Goal: Ask a question

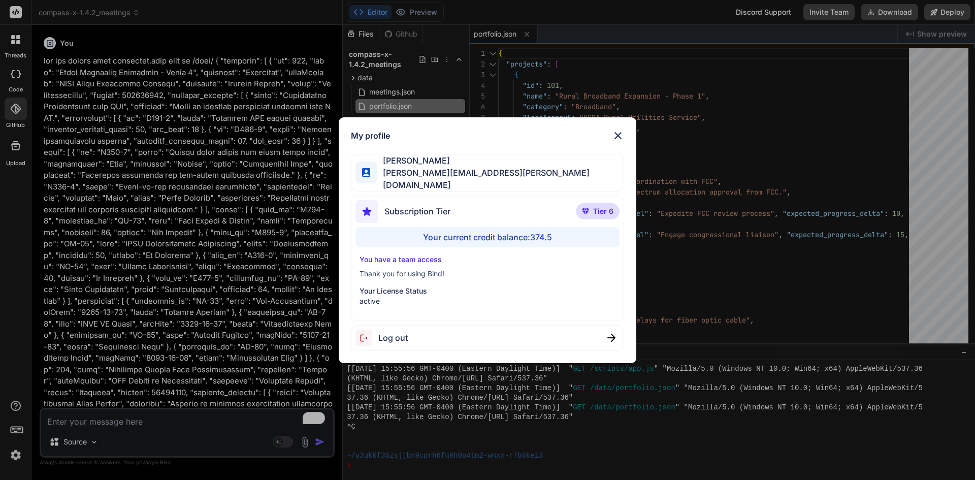
scroll to position [7312, 0]
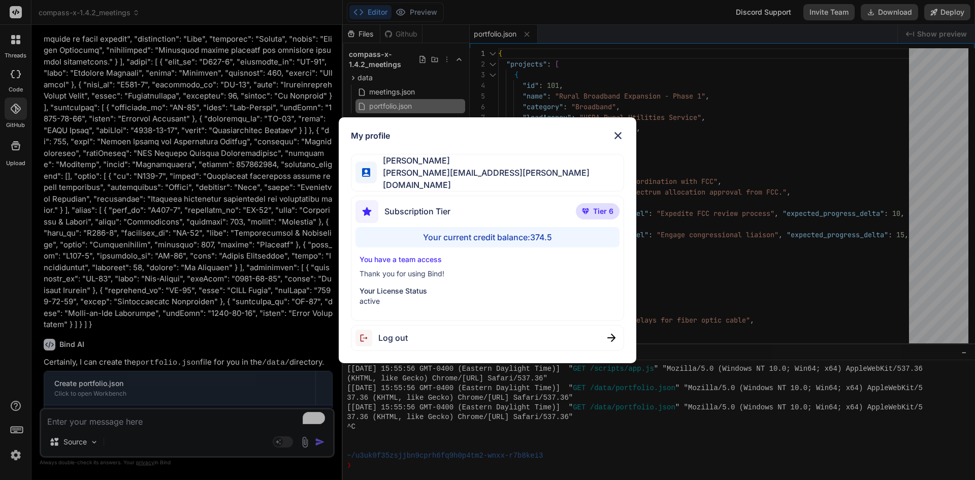
click at [624, 142] on img at bounding box center [618, 135] width 12 height 12
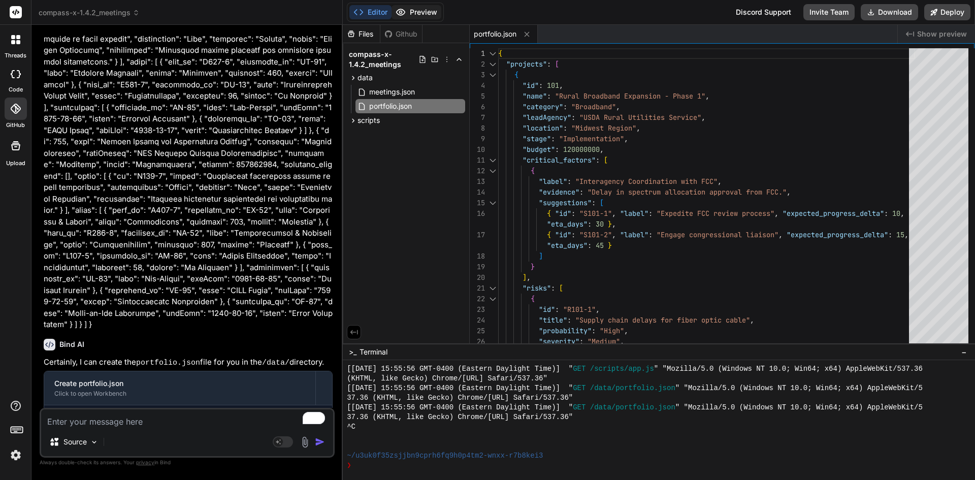
click at [431, 9] on button "Preview" at bounding box center [416, 12] width 50 height 14
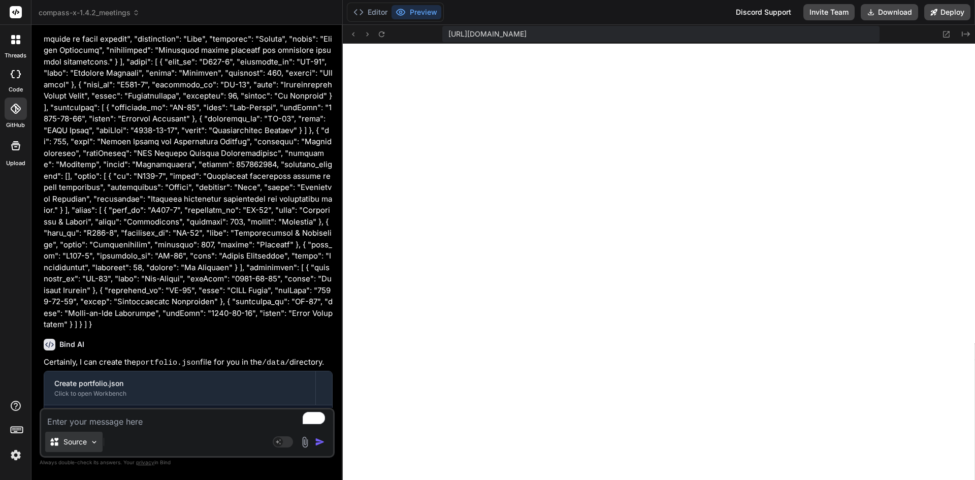
click at [66, 450] on div "Source" at bounding box center [73, 442] width 57 height 20
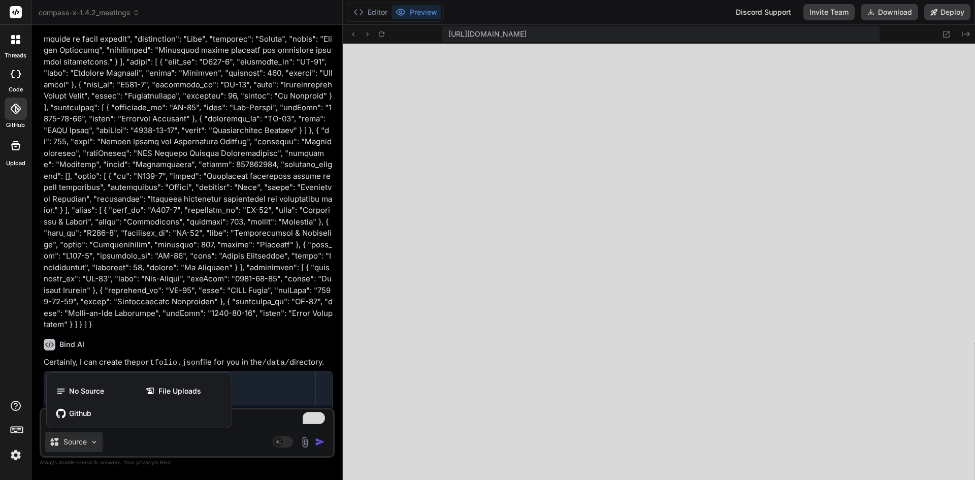
click at [135, 453] on div at bounding box center [487, 240] width 975 height 480
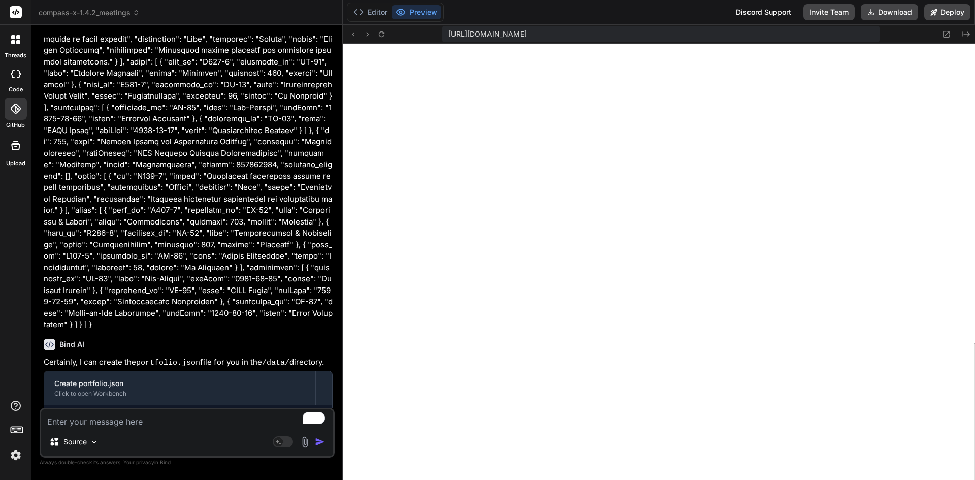
click at [24, 93] on div "code" at bounding box center [15, 77] width 31 height 34
click at [23, 112] on div at bounding box center [16, 108] width 22 height 22
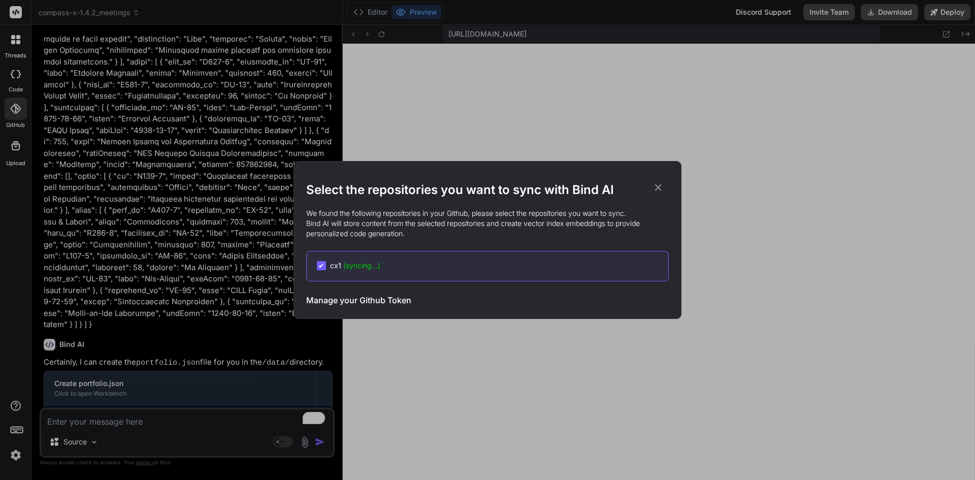
type textarea "x"
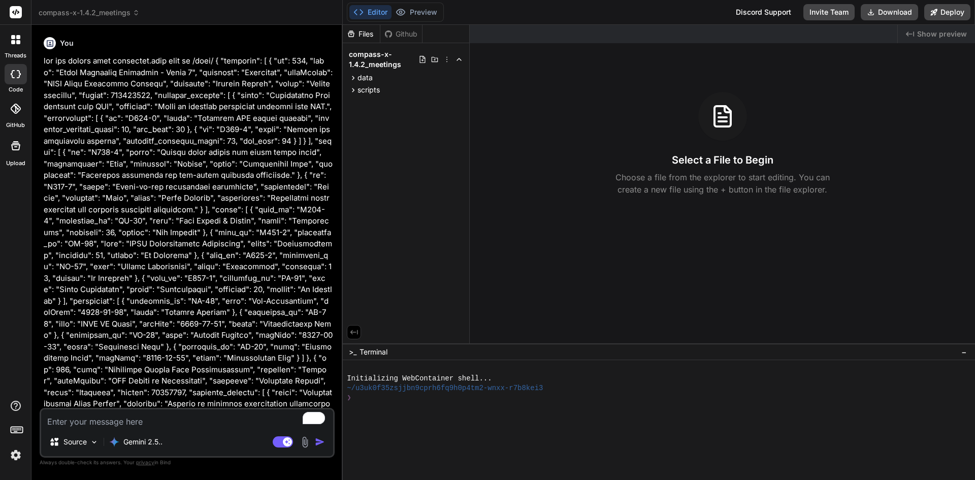
click at [18, 115] on div at bounding box center [16, 108] width 22 height 22
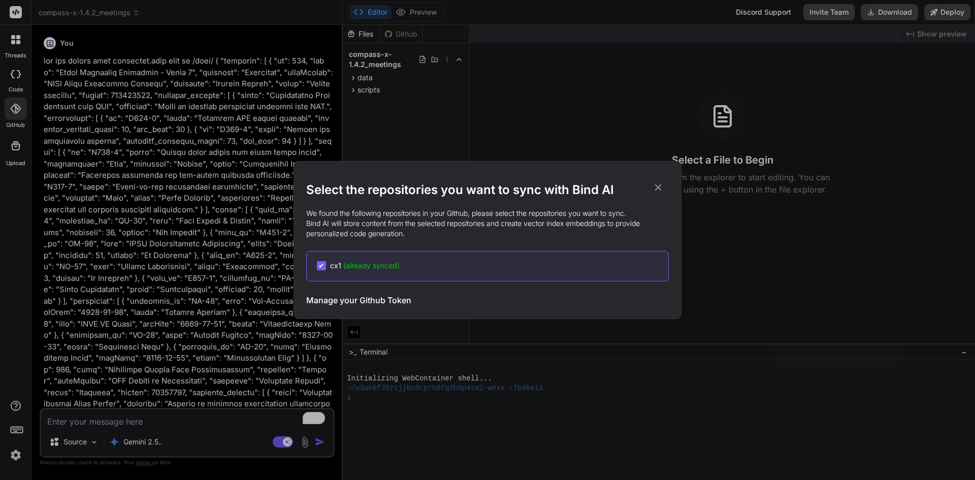
click at [406, 259] on div "✔ cx1 (already synced)" at bounding box center [487, 266] width 362 height 30
click at [406, 264] on div "✔ cx1 (already synced)" at bounding box center [492, 265] width 351 height 10
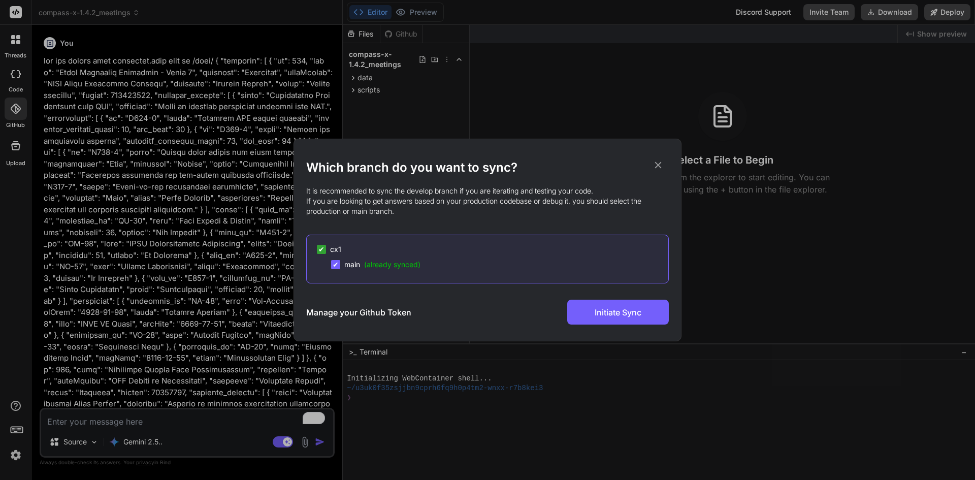
click at [16, 374] on div "Which branch do you want to sync? It is recommended to sync the develop branch …" at bounding box center [487, 240] width 975 height 480
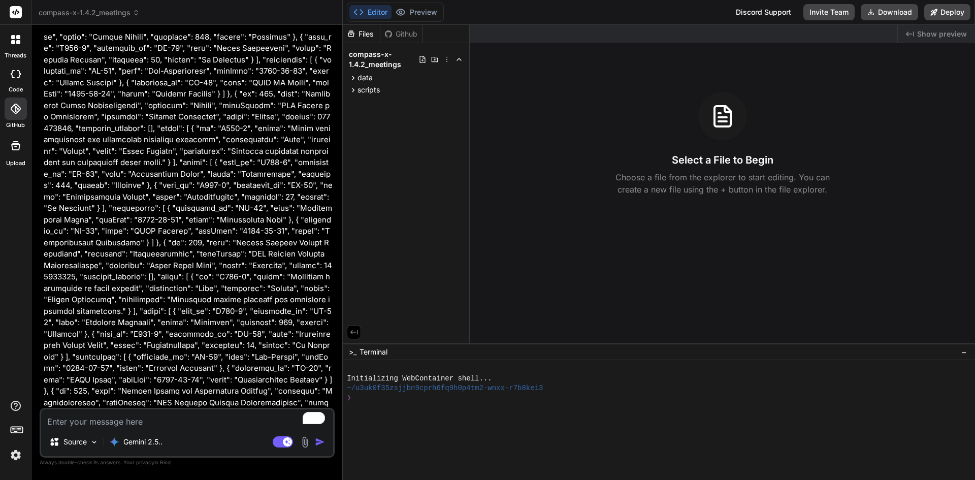
scroll to position [5631, 0]
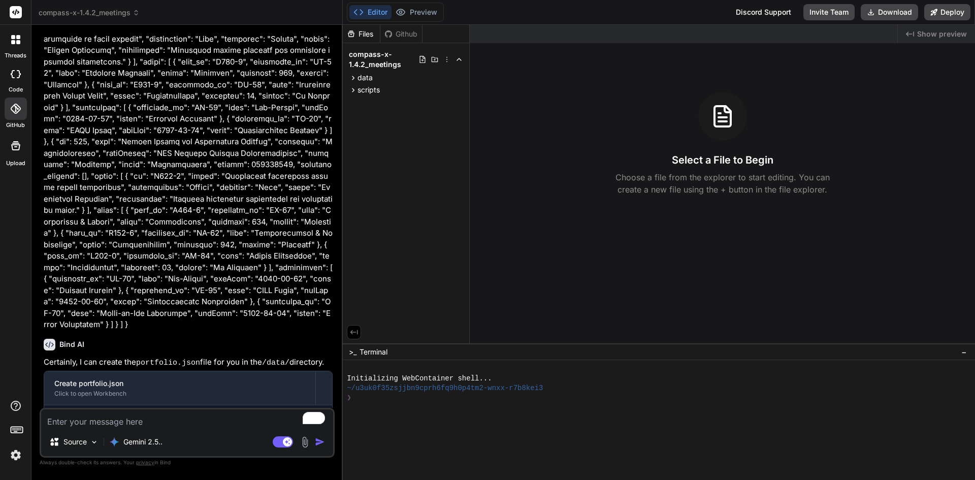
click at [51, 10] on span "compass-x-1.4.2_meetings" at bounding box center [89, 13] width 101 height 10
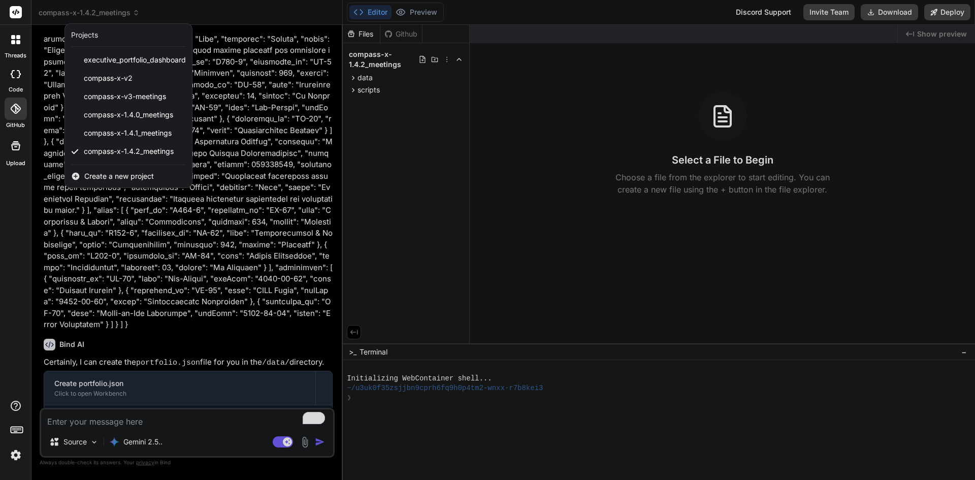
click at [401, 10] on div at bounding box center [487, 240] width 975 height 480
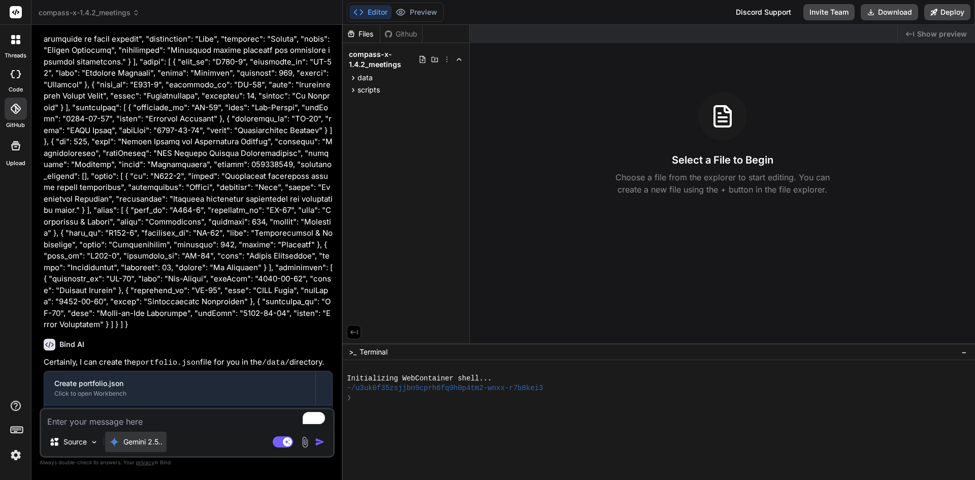
click at [116, 435] on div "Gemini 2.5.." at bounding box center [135, 442] width 61 height 20
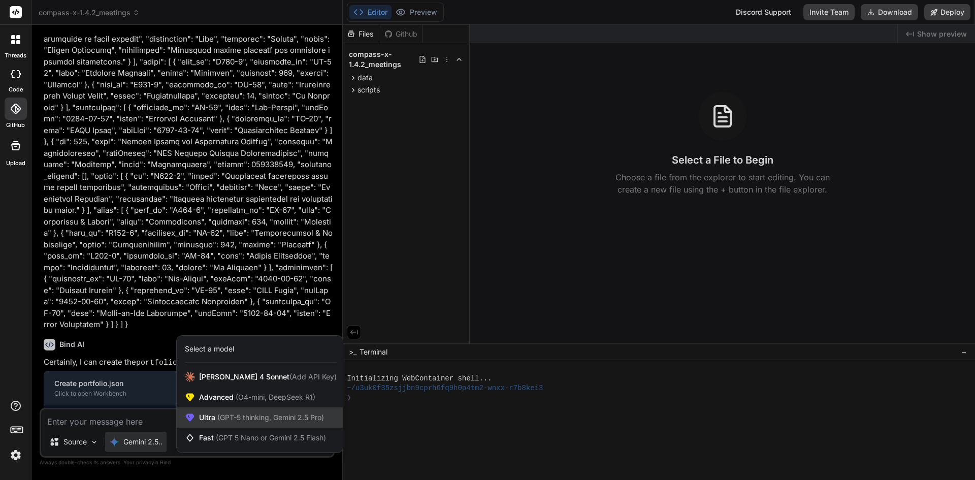
click at [207, 419] on span "Ultra (GPT-5 thinking, Gemini 2.5 Pro)" at bounding box center [261, 417] width 125 height 10
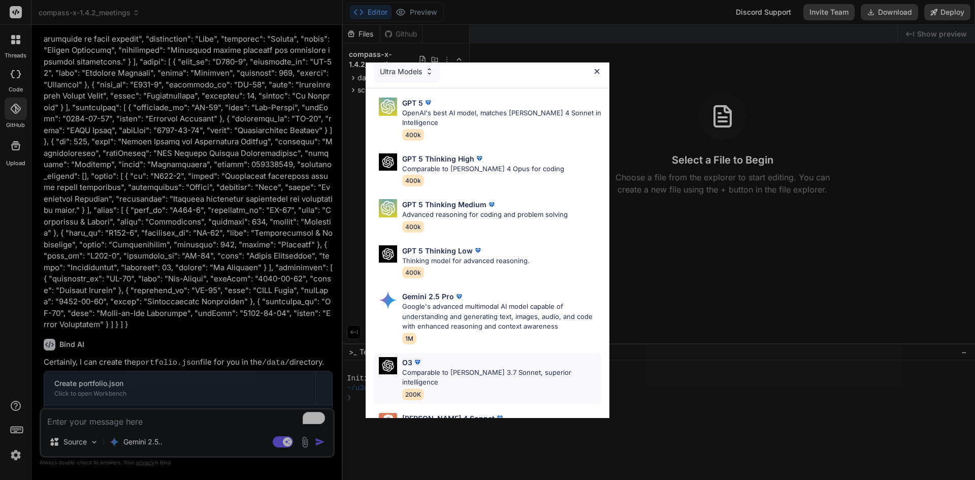
scroll to position [0, 0]
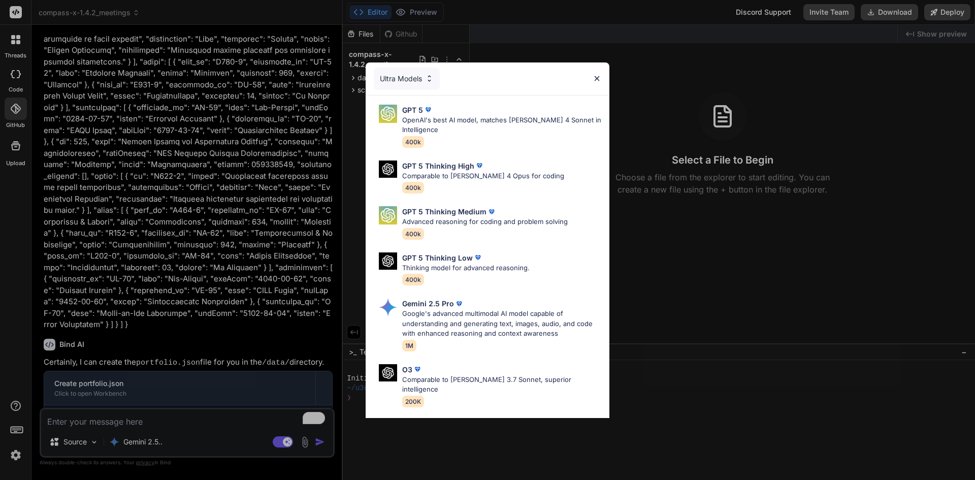
click at [596, 74] on img at bounding box center [596, 78] width 9 height 9
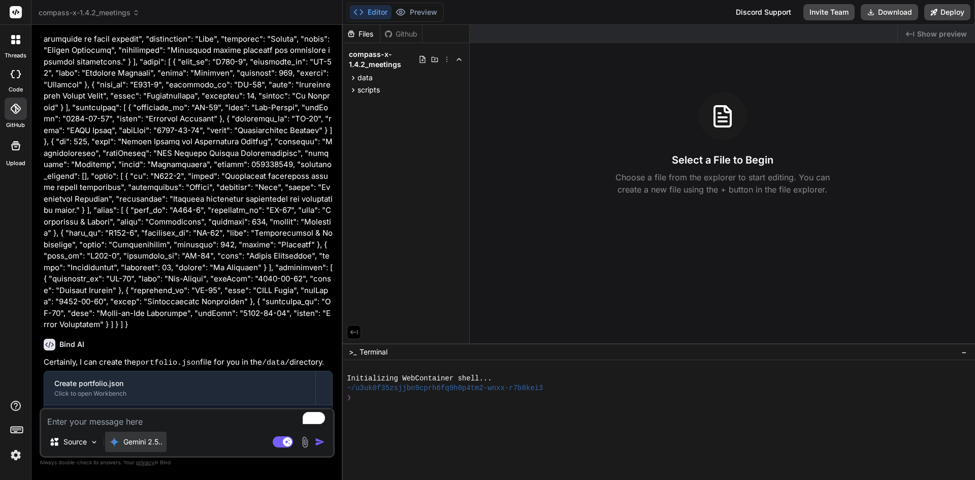
click at [154, 437] on p "Gemini 2.5.." at bounding box center [142, 442] width 39 height 10
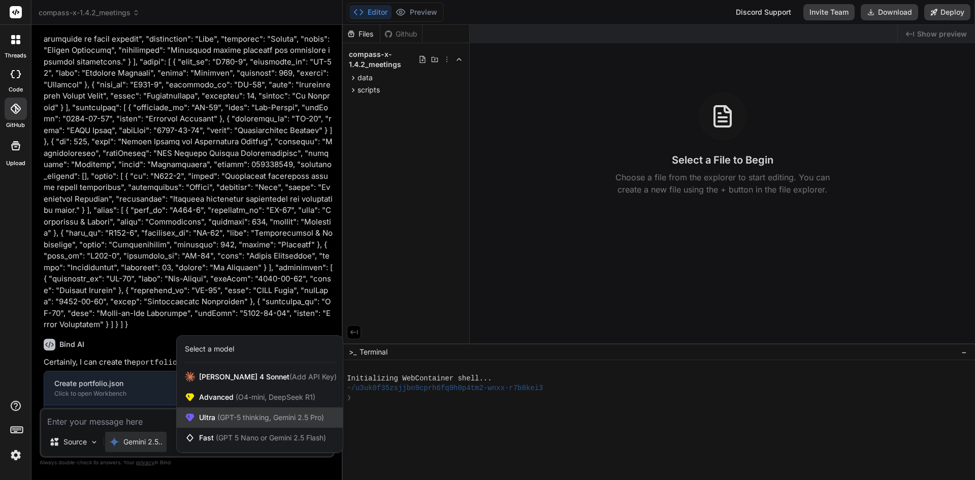
click at [259, 412] on span "Ultra (GPT-5 thinking, Gemini 2.5 Pro)" at bounding box center [261, 417] width 125 height 10
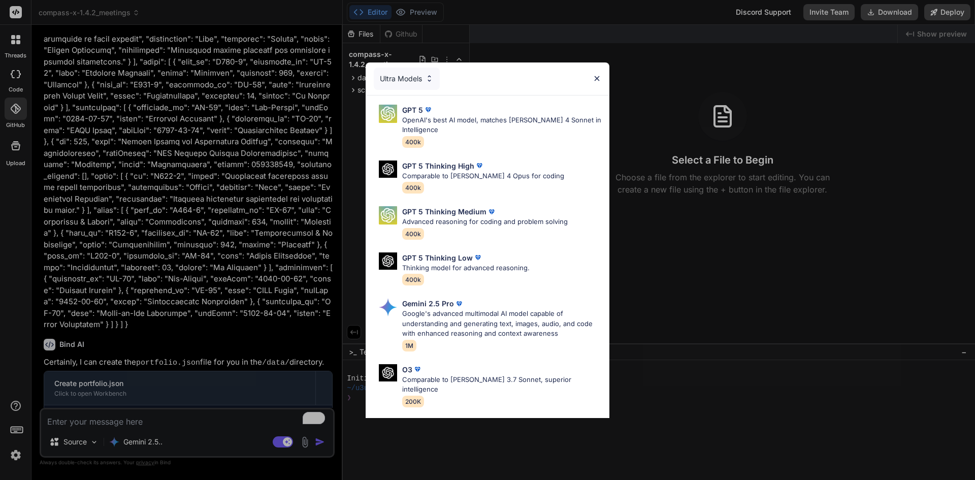
click at [396, 75] on div "Ultra Models" at bounding box center [407, 79] width 66 height 22
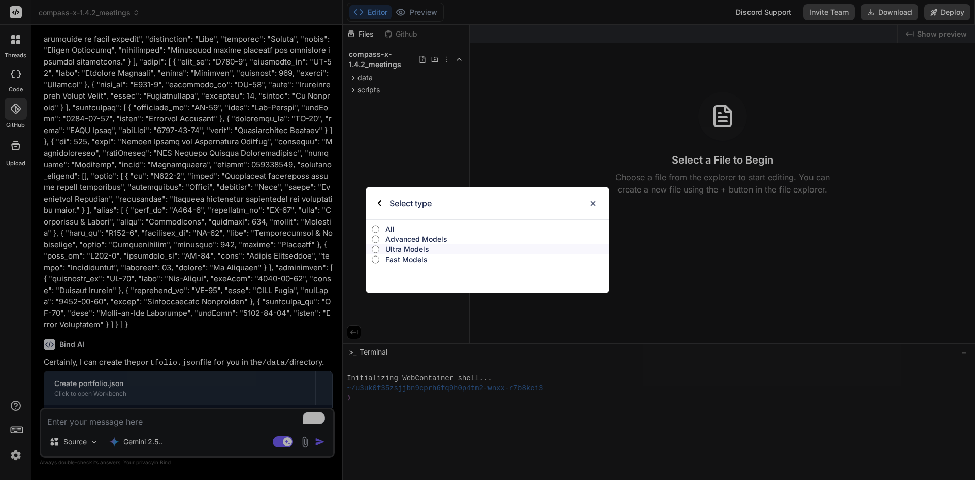
click at [399, 236] on p "Advanced Models" at bounding box center [497, 239] width 224 height 10
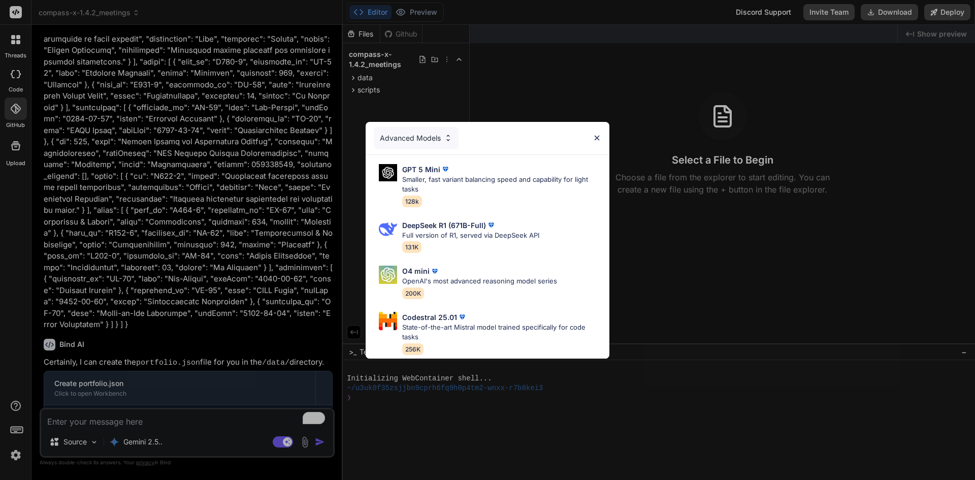
click at [603, 134] on div "Advanced Models" at bounding box center [488, 138] width 244 height 32
click at [439, 132] on div "Advanced Models" at bounding box center [416, 138] width 85 height 22
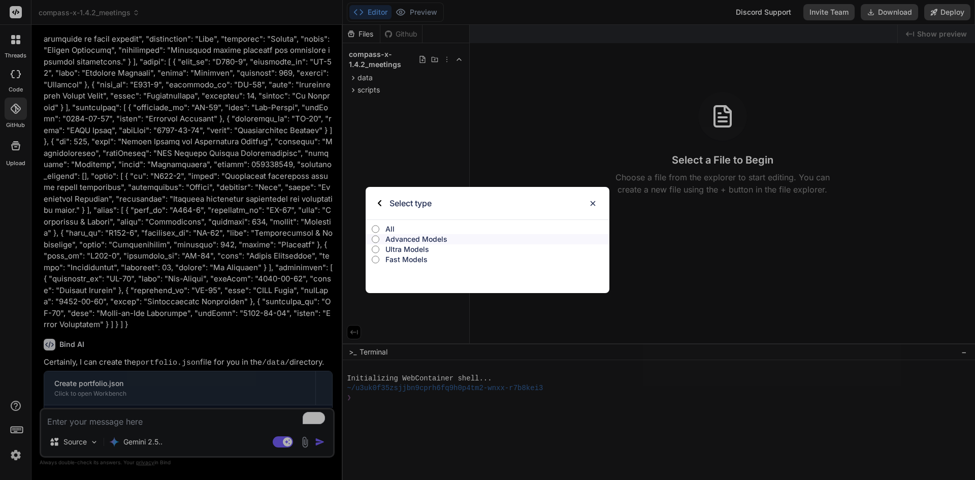
click at [378, 228] on input "All" at bounding box center [376, 229] width 8 height 8
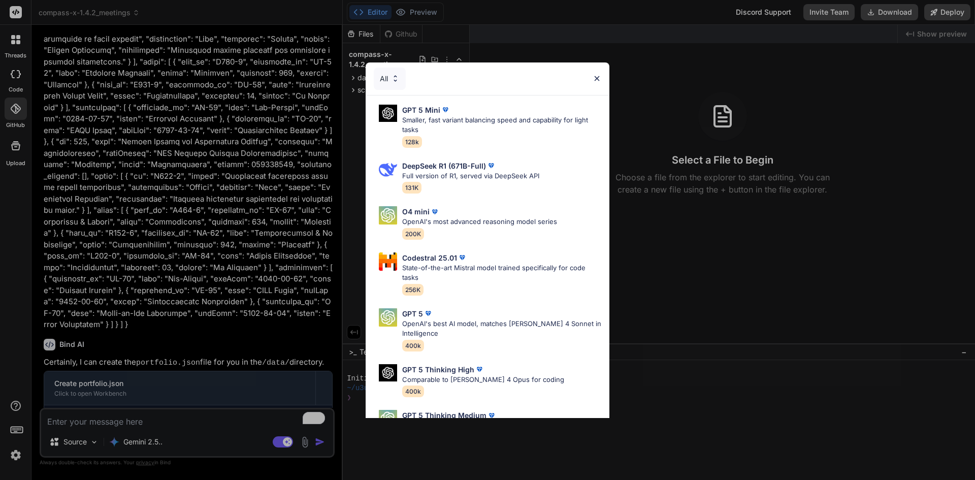
click at [595, 82] on img at bounding box center [596, 78] width 9 height 9
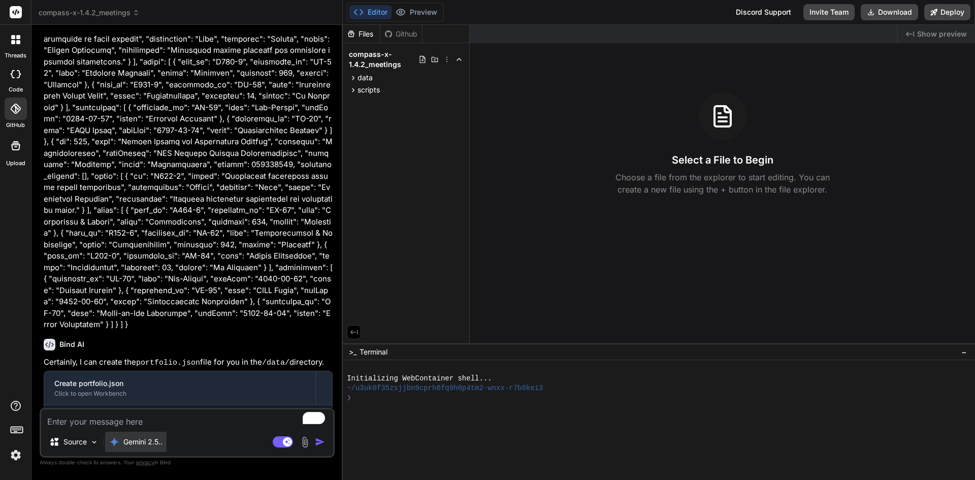
click at [136, 449] on div "Gemini 2.5.." at bounding box center [135, 442] width 61 height 20
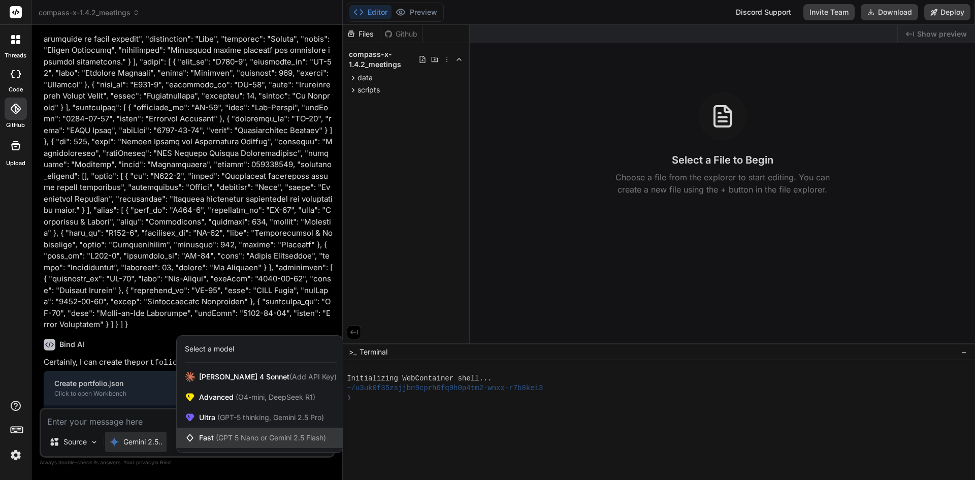
click at [204, 434] on span "Fast (GPT 5 Nano or Gemini 2.5 Flash)" at bounding box center [262, 438] width 127 height 10
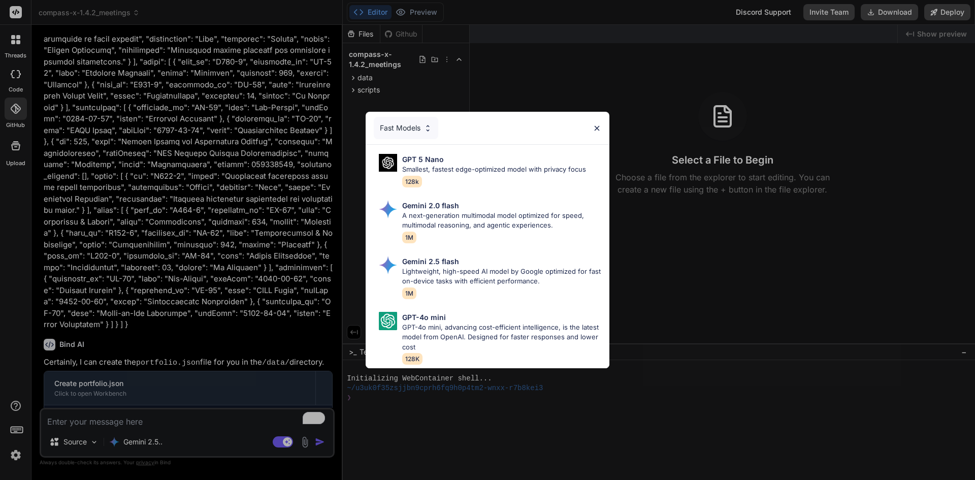
click at [421, 121] on div "Fast Models" at bounding box center [406, 128] width 64 height 22
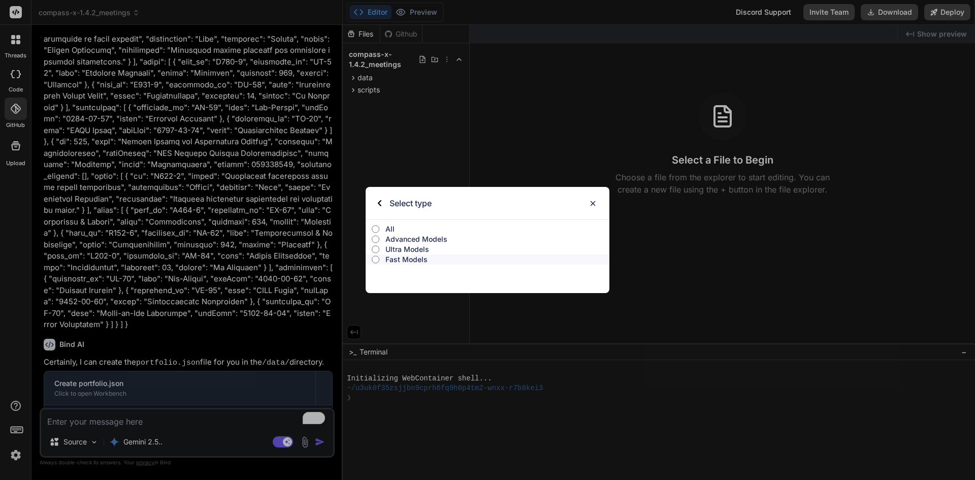
click at [387, 226] on p "All" at bounding box center [497, 229] width 224 height 10
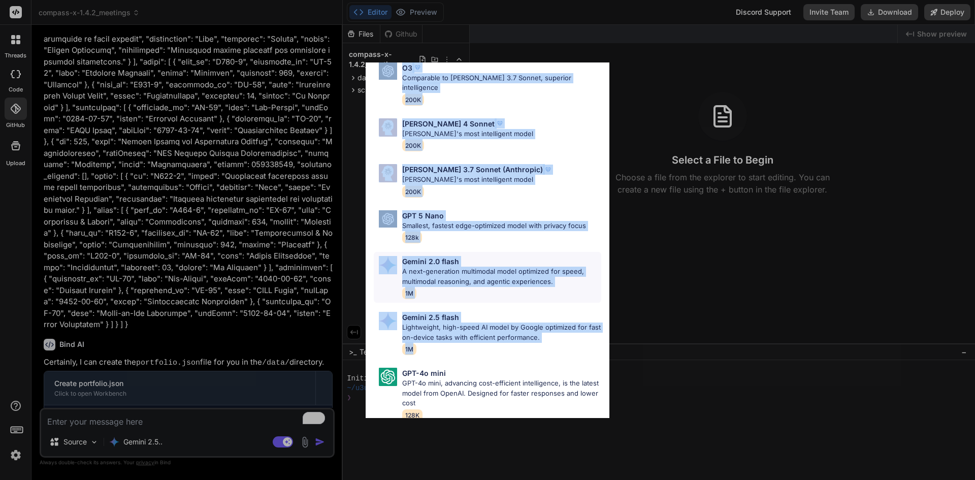
scroll to position [509, 0]
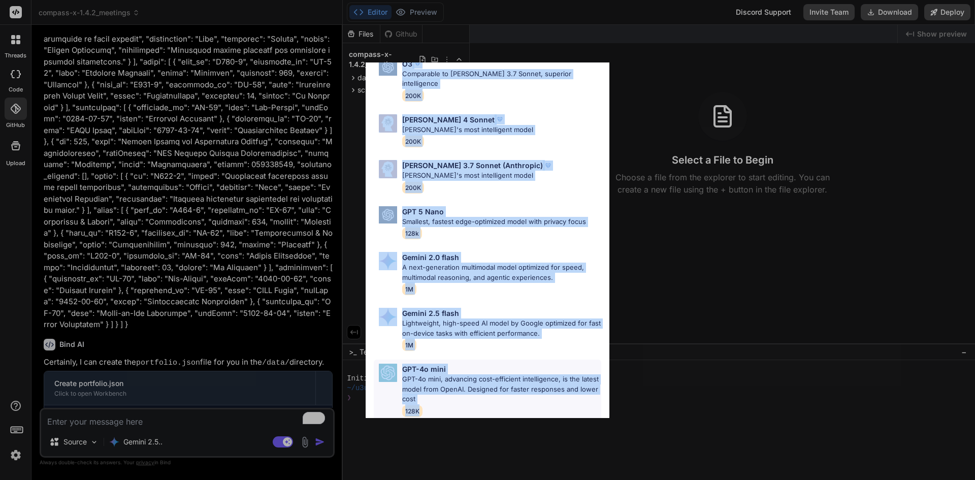
drag, startPoint x: 375, startPoint y: 98, endPoint x: 517, endPoint y: 397, distance: 330.4
click at [517, 397] on div "GPT 5 Mini Smaller, fast variant balancing speed and capability for light tasks…" at bounding box center [488, 3] width 244 height 834
copy div "GPT 5 Mini Smaller, fast variant balancing speed and capability for light tasks…"
click at [117, 435] on div "All GPT 5 Mini Smaller, fast variant balancing speed and capability for light t…" at bounding box center [487, 240] width 975 height 480
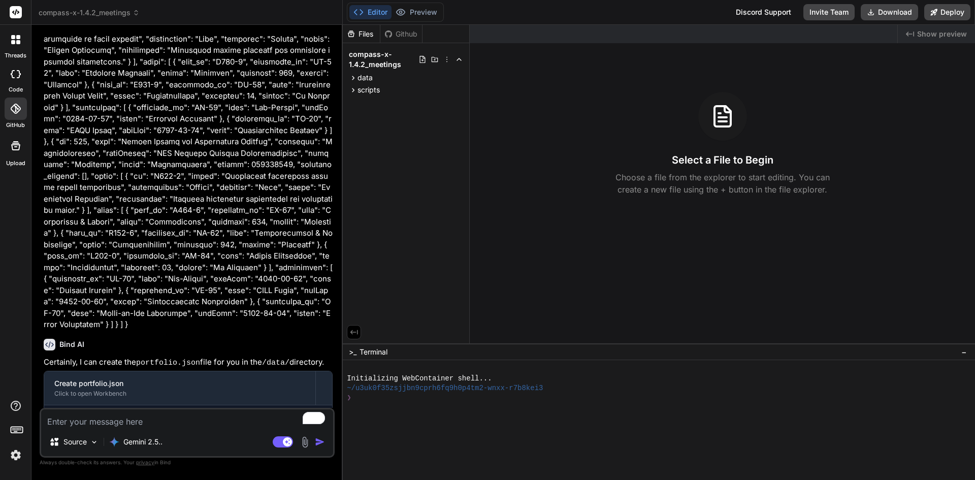
click at [117, 435] on div "Gemini 2.5.." at bounding box center [135, 442] width 61 height 20
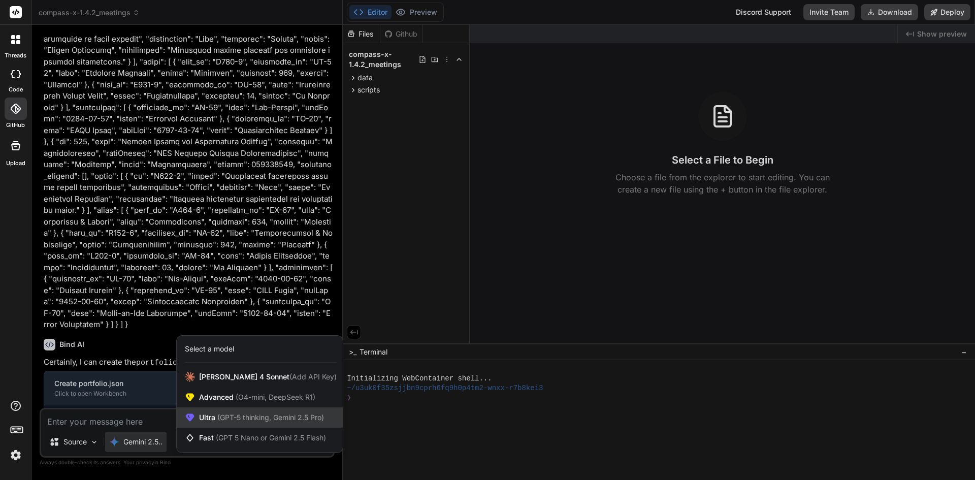
click at [218, 414] on span "(GPT-5 thinking, Gemini 2.5 Pro)" at bounding box center [269, 417] width 109 height 9
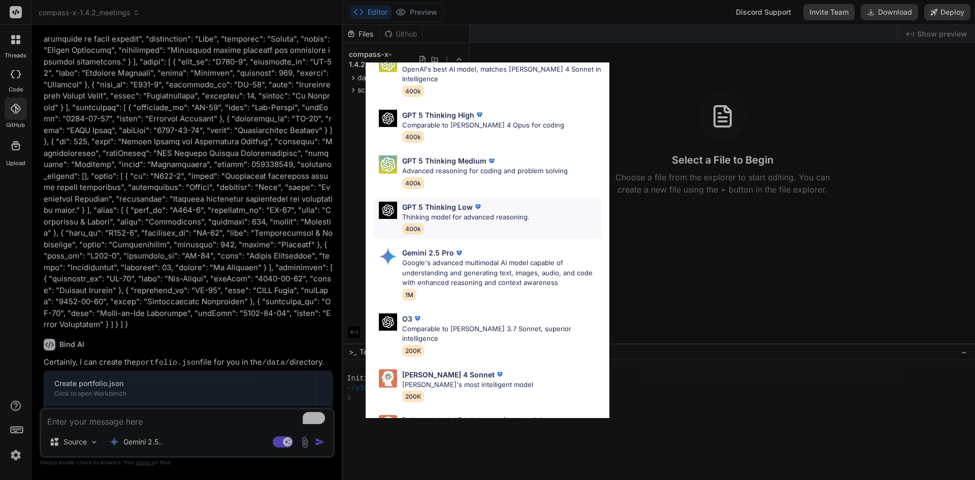
scroll to position [82, 0]
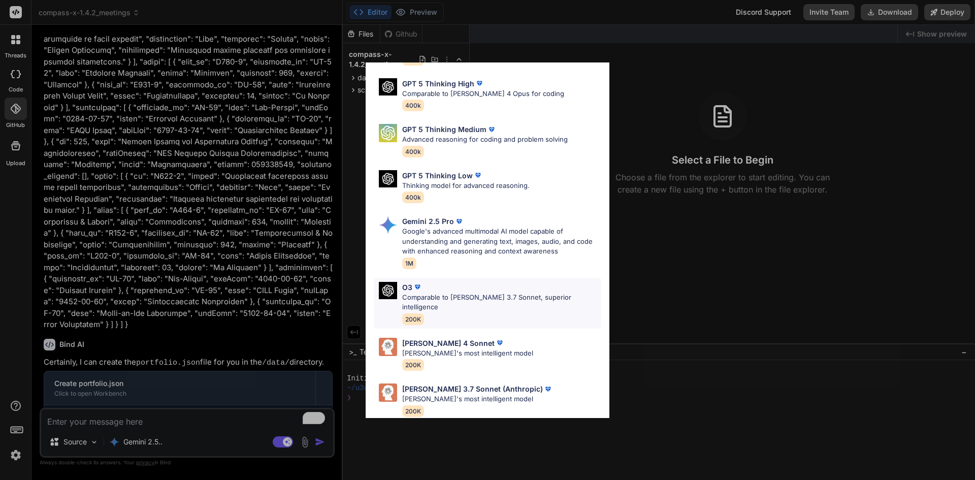
click at [512, 293] on p "Comparable to Claude 3.7 Sonnet, superior intelligence" at bounding box center [501, 302] width 199 height 20
type textarea "x"
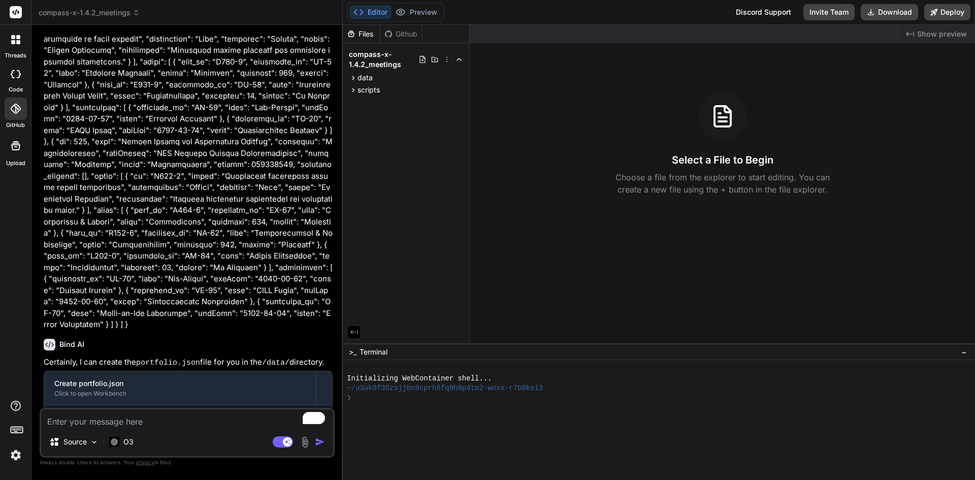
click at [118, 421] on textarea "To enrich screen reader interactions, please activate Accessibility in Grammarl…" at bounding box center [187, 418] width 292 height 18
type textarea "o"
type textarea "x"
type textarea "o3"
type textarea "x"
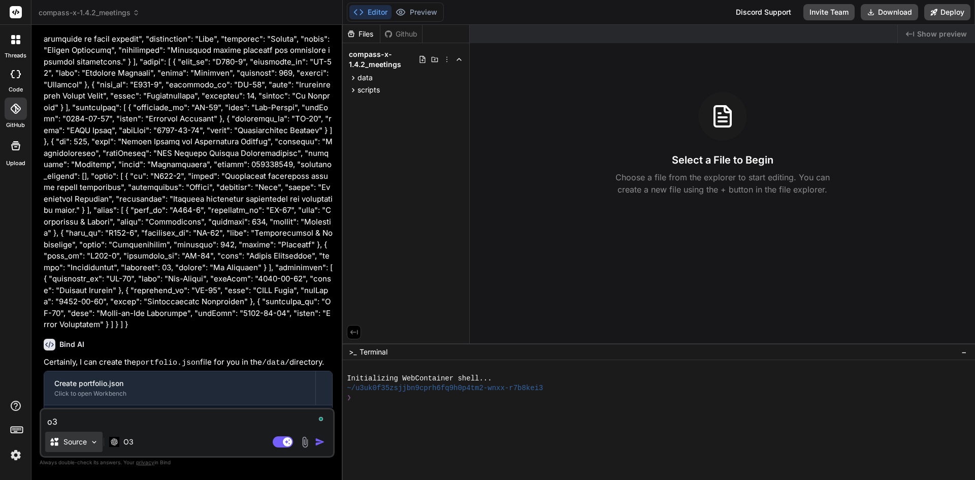
type textarea "o3,"
type textarea "x"
type textarea "o3,"
type textarea "x"
type textarea "o3, c"
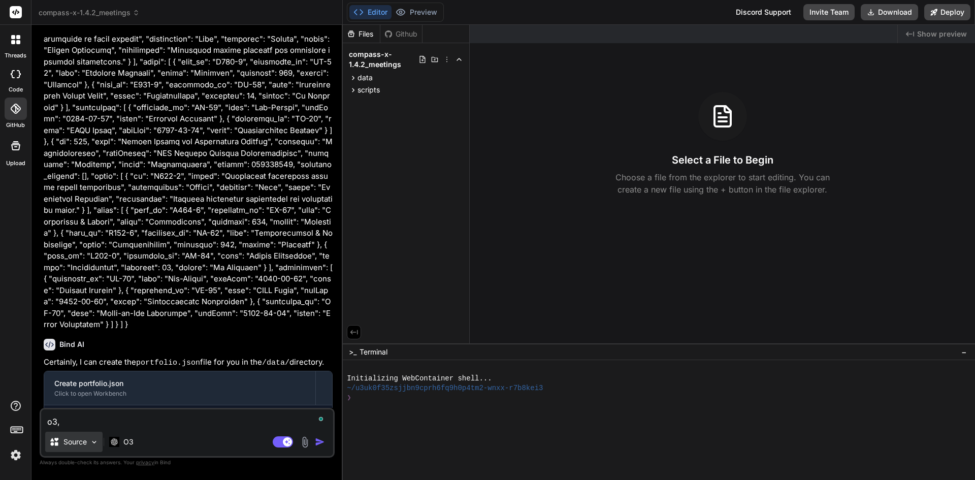
type textarea "x"
type textarea "o3, ca"
type textarea "x"
type textarea "o3, can"
type textarea "x"
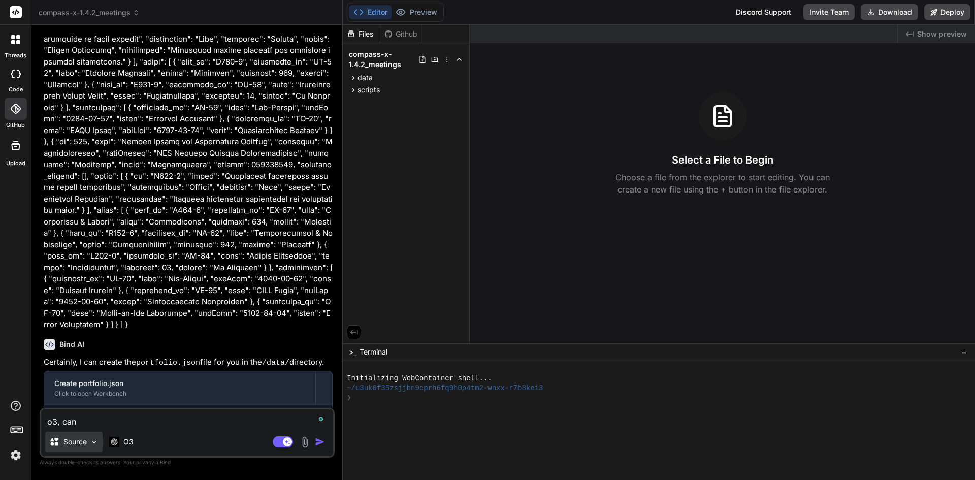
type textarea "o3, can"
type textarea "x"
type textarea "o3, can y"
type textarea "x"
type textarea "o3, can yo"
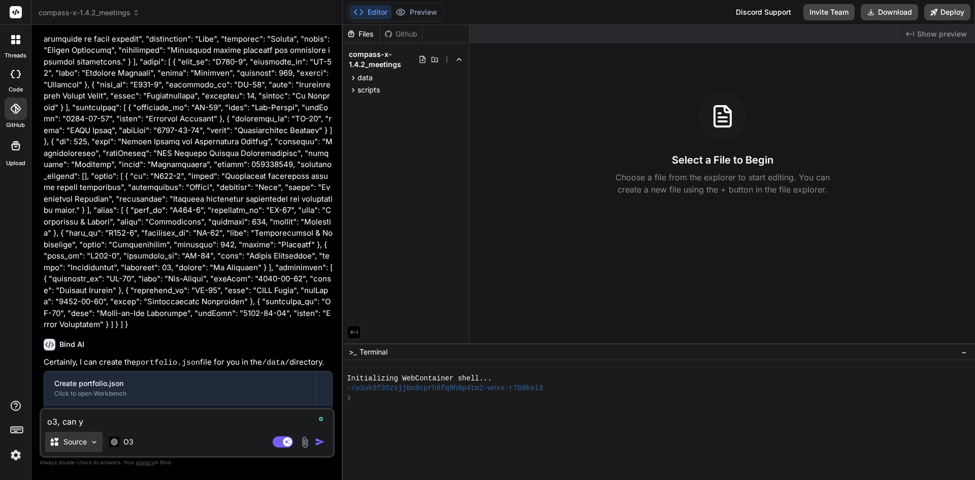
type textarea "x"
type textarea "o3, can you"
type textarea "x"
type textarea "o3, can you"
type textarea "x"
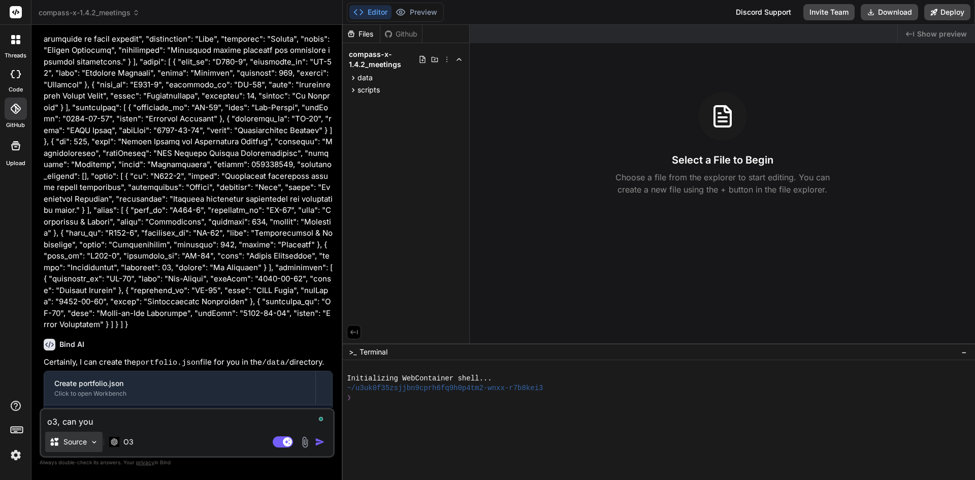
type textarea "o3, can you s"
type textarea "x"
type textarea "o3, can you se"
type textarea "x"
type textarea "o3, can you see"
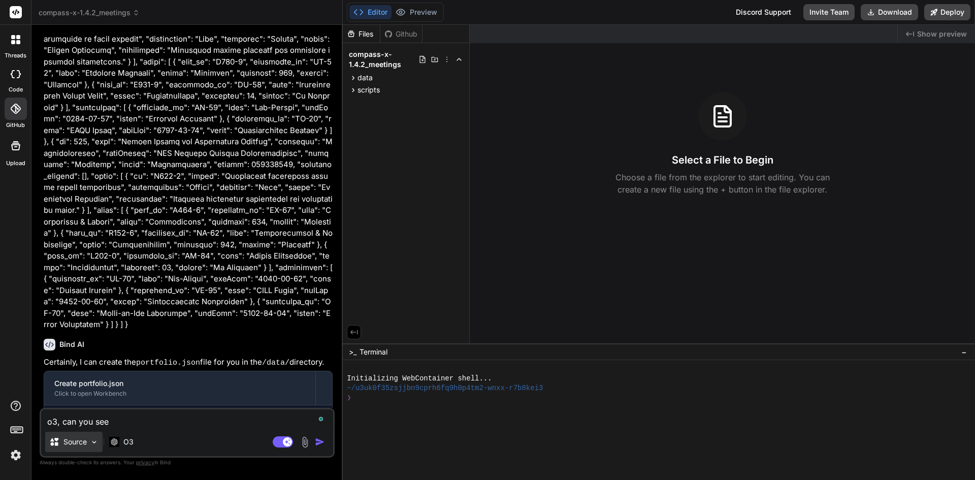
type textarea "x"
type textarea "o3, can you see"
type textarea "x"
type textarea "o3, can you see w"
type textarea "x"
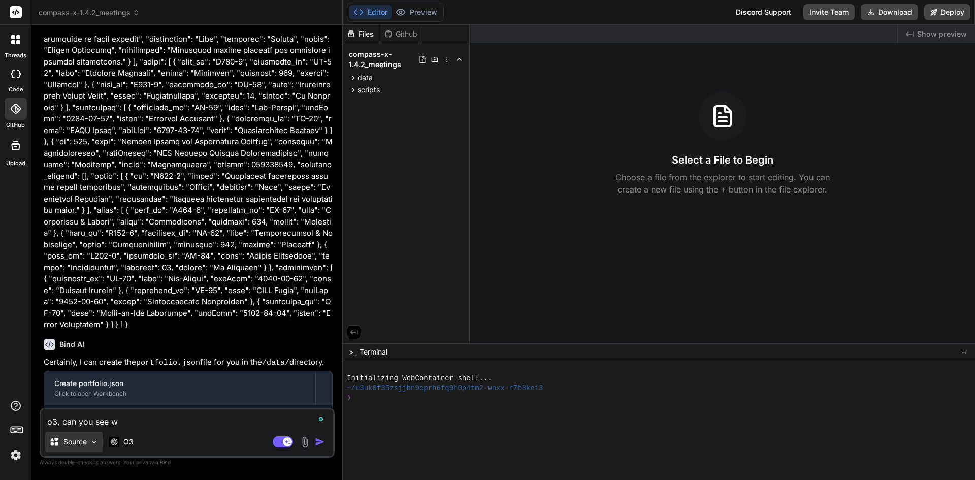
type textarea "o3, can you see wh"
type textarea "x"
type textarea "o3, can you see wha"
type textarea "x"
type textarea "o3, can you see what"
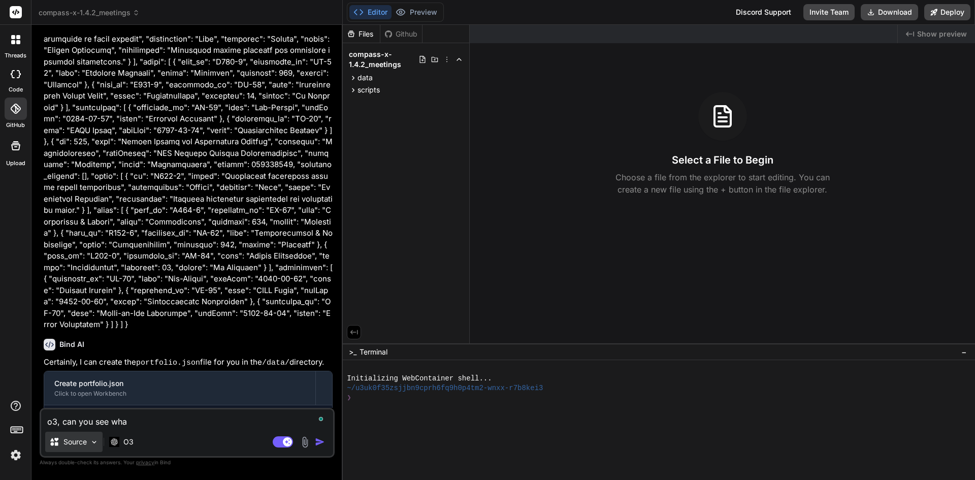
type textarea "x"
type textarea "o3, can you see what"
type textarea "x"
type textarea "o3, can you see what i"
type textarea "x"
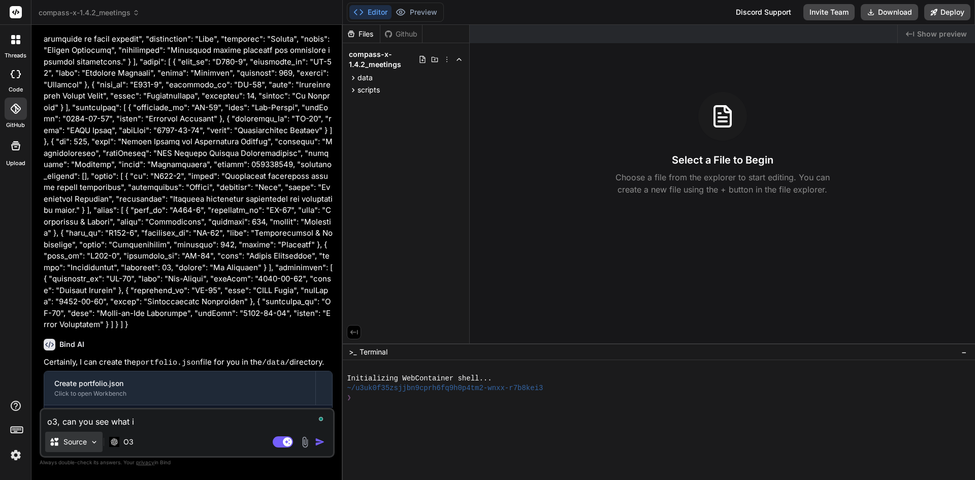
type textarea "o3, can you see what is"
type textarea "x"
type textarea "o3, can you see what is"
type textarea "x"
type textarea "o3, can you see what is w"
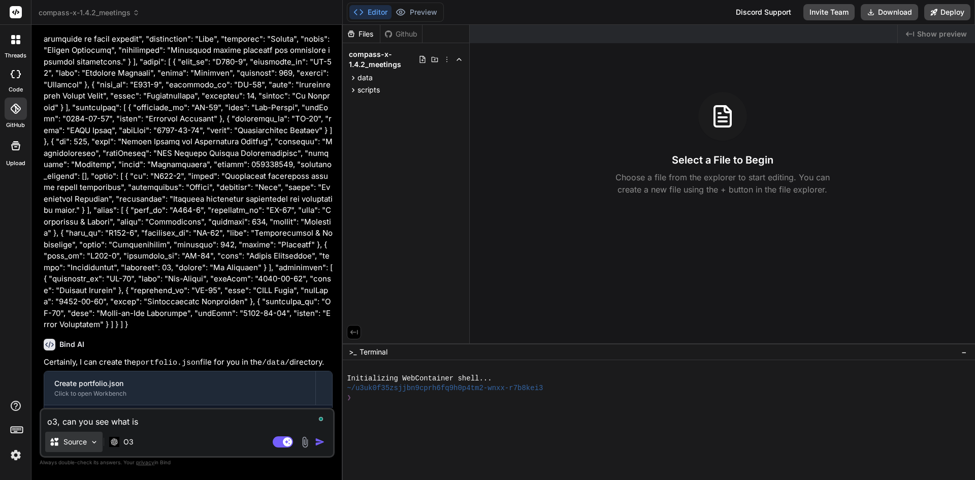
type textarea "x"
type textarea "o3, can you see what is wr"
type textarea "x"
type textarea "o3, can you see what is wro"
type textarea "x"
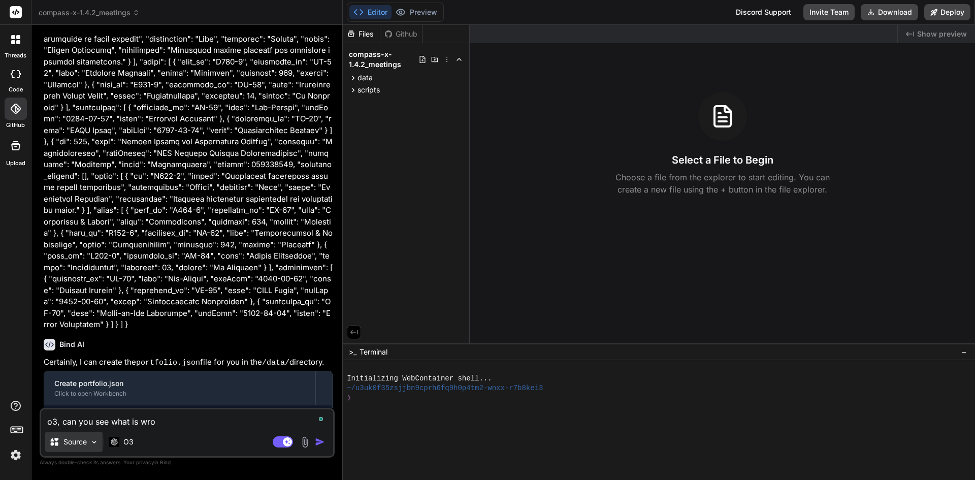
type textarea "o3, can you see what is wron"
type textarea "x"
type textarea "o3, can you see what is wrong"
type textarea "x"
type textarea "o3, can you see what is wrong"
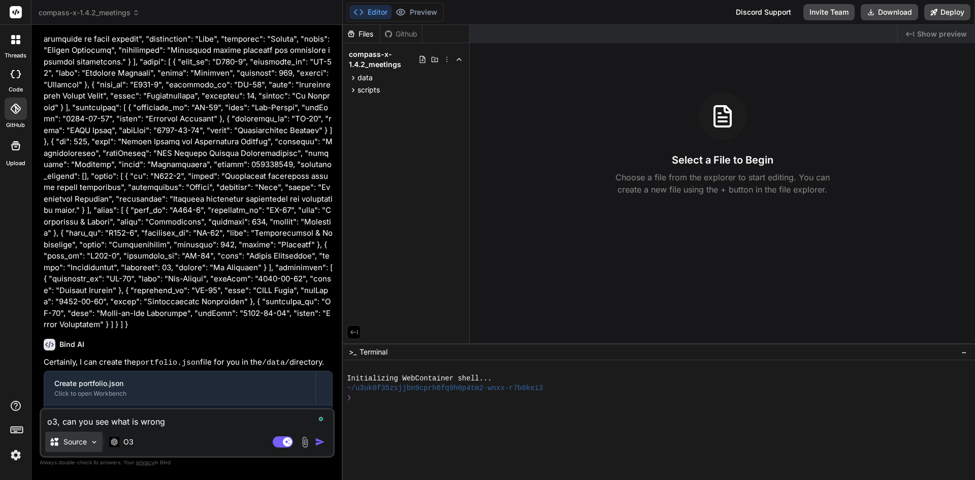
type textarea "x"
type textarea "o3, can you see what is wrong a"
type textarea "x"
type textarea "o3, can you see what is wrong an"
type textarea "x"
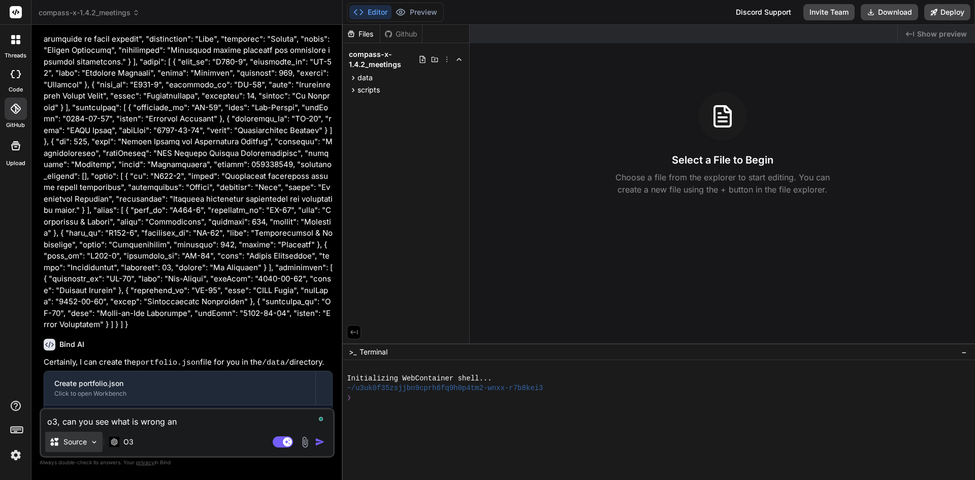
type textarea "o3, can you see what is wrong and"
type textarea "x"
type textarea "o3, can you see what is wrong and"
type textarea "x"
type textarea "o3, can you see what is wrong and f"
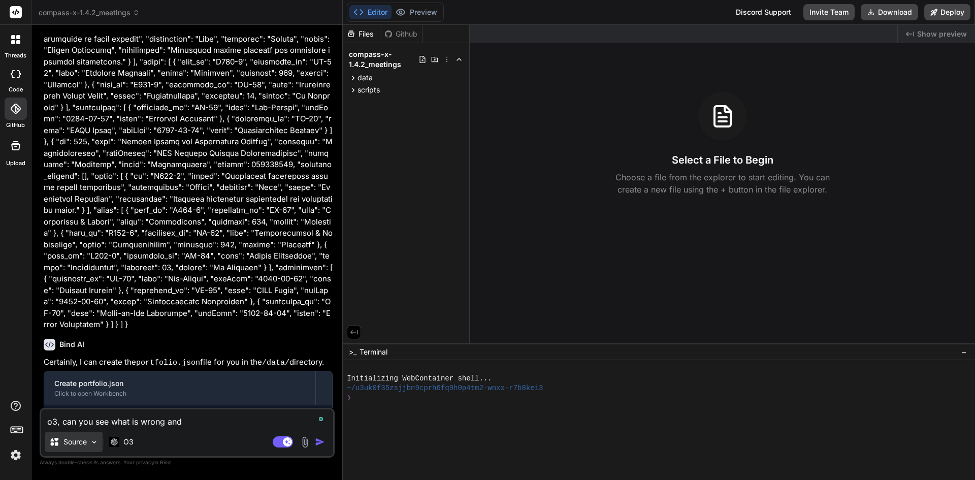
type textarea "x"
type textarea "o3, can you see what is wrong and fi"
type textarea "x"
type textarea "o3, can you see what is wrong and fix"
type textarea "x"
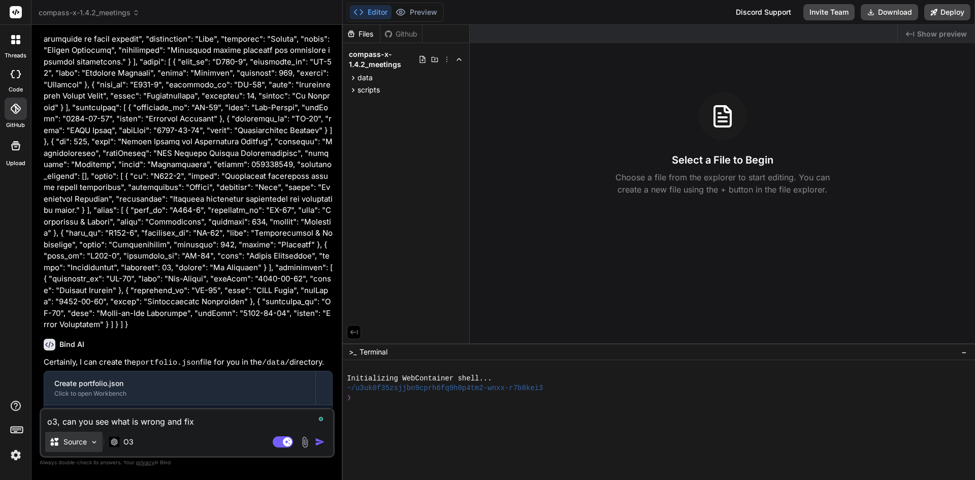
type textarea "o3, can you see what is wrong and fix"
type textarea "x"
type textarea "o3, can you see what is wrong and fix i"
type textarea "x"
type textarea "o3, can you see what is wrong and fix it"
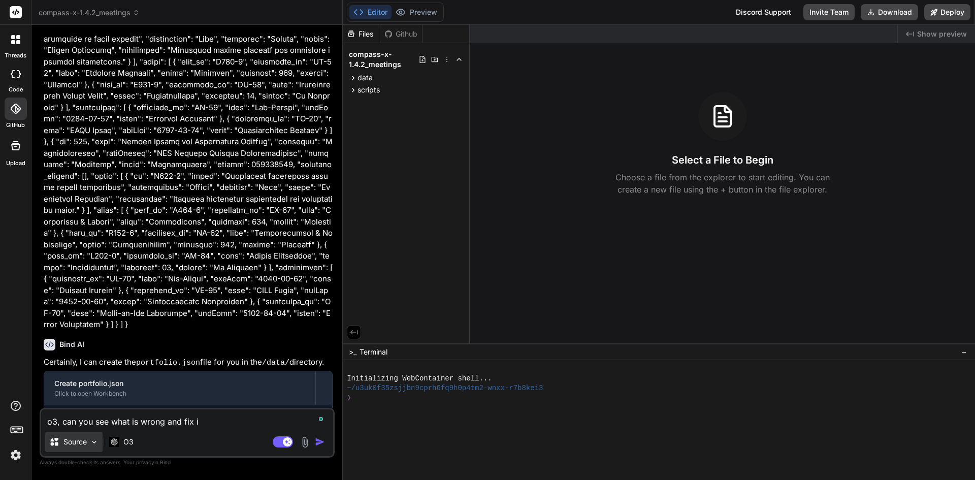
type textarea "x"
type textarea "o3, can you see what is wrong and fix it?"
type textarea "x"
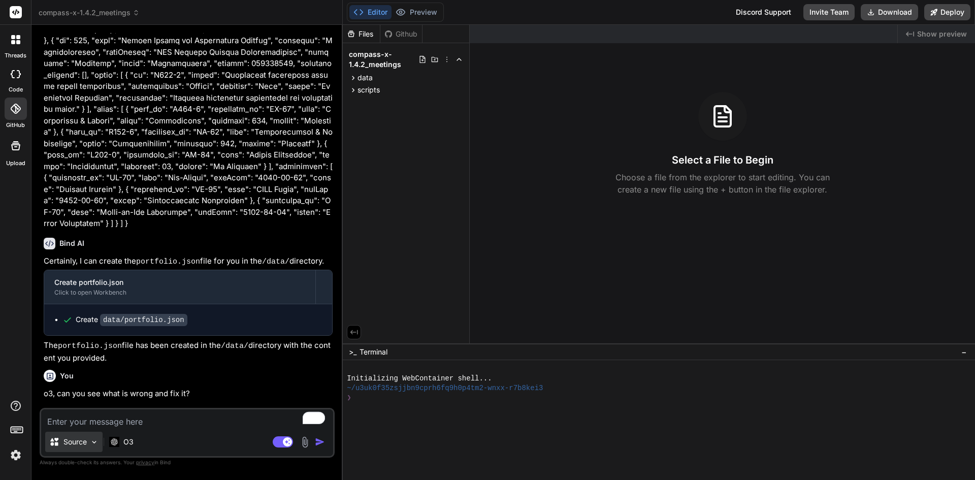
scroll to position [5736, 0]
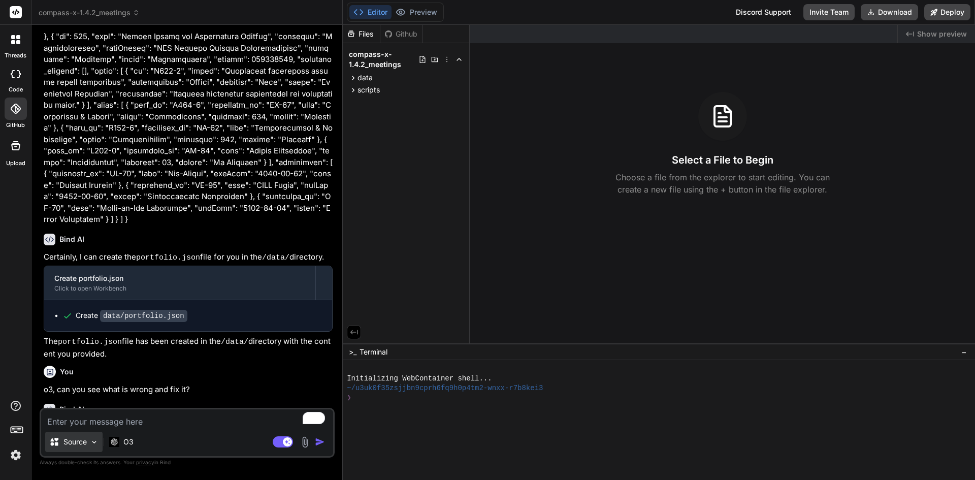
type textarea "x"
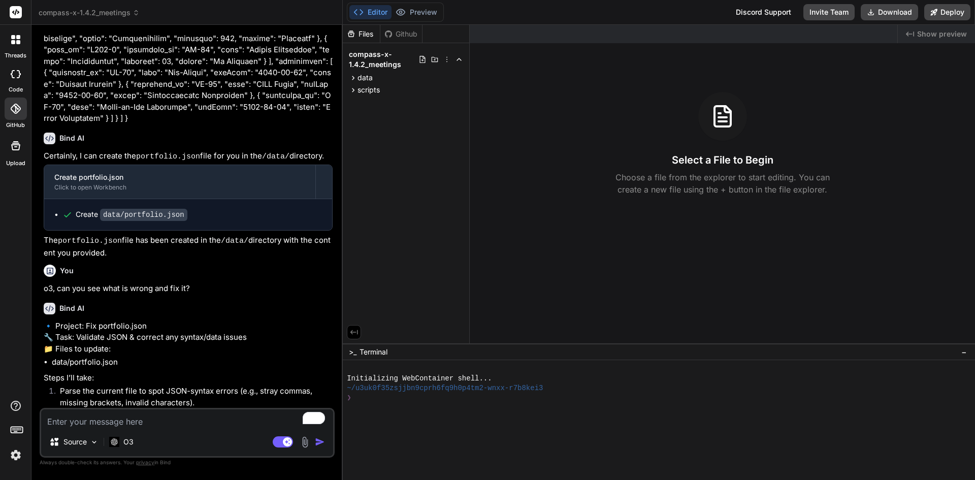
scroll to position [5847, 0]
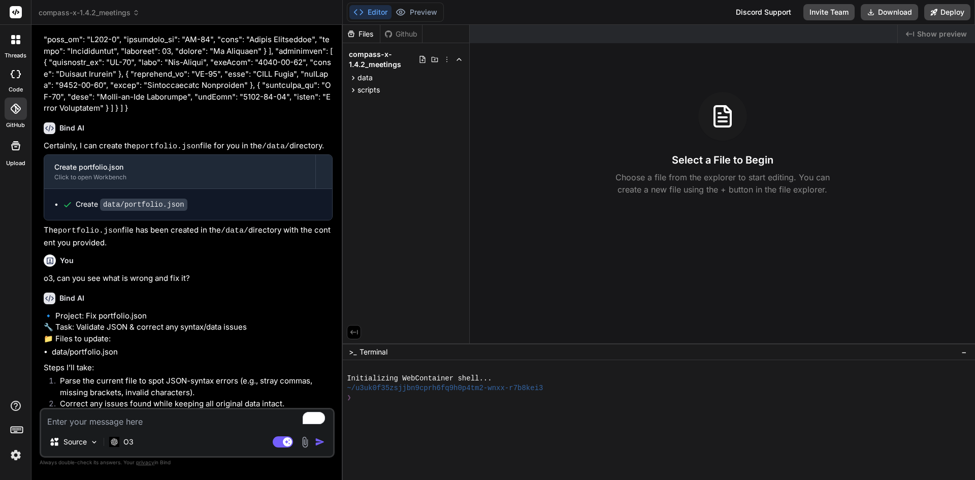
click at [108, 427] on textarea "To enrich screen reader interactions, please activate Accessibility in Grammarl…" at bounding box center [187, 418] width 292 height 18
type textarea "y"
type textarea "x"
type textarea "ye"
type textarea "x"
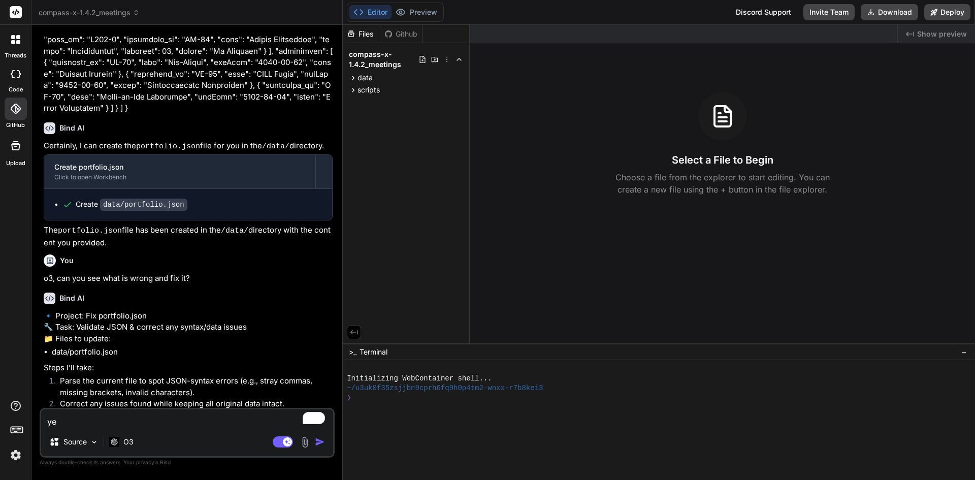
type textarea "yes"
type textarea "x"
type textarea "yes"
type textarea "x"
type textarea "yes p"
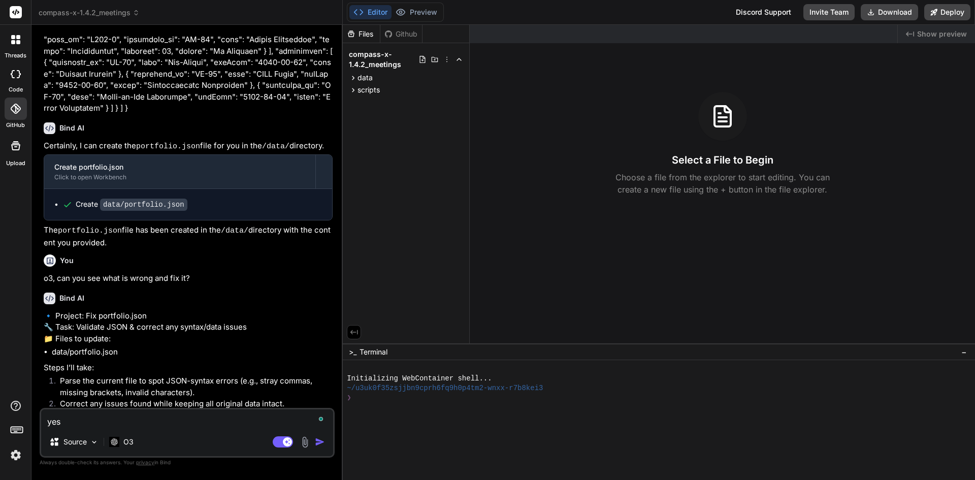
type textarea "x"
type textarea "yes pl"
type textarea "x"
type textarea "yes ple"
type textarea "x"
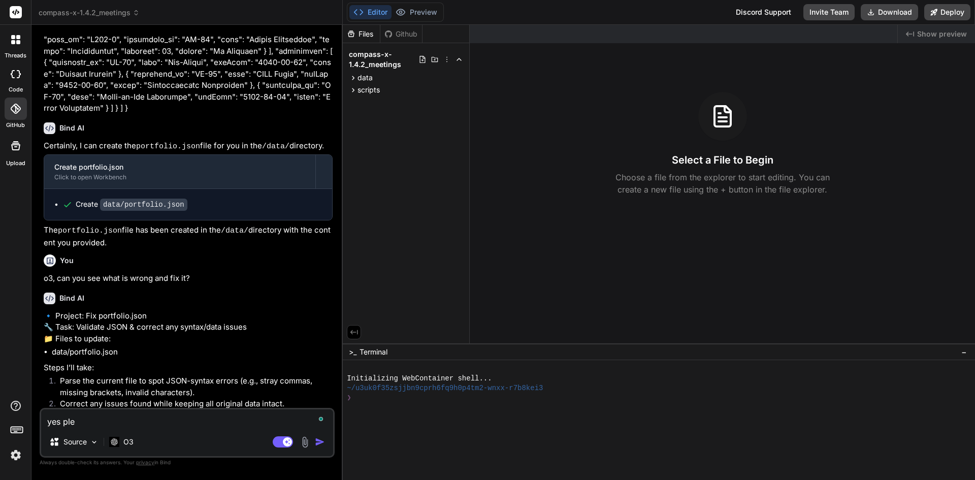
type textarea "yes plea"
type textarea "x"
type textarea "yes pleas"
type textarea "x"
type textarea "yes please"
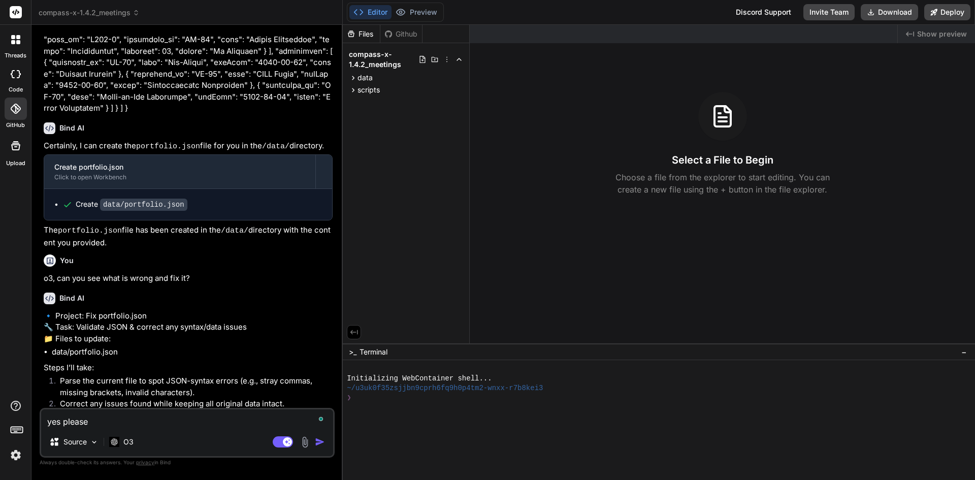
type textarea "x"
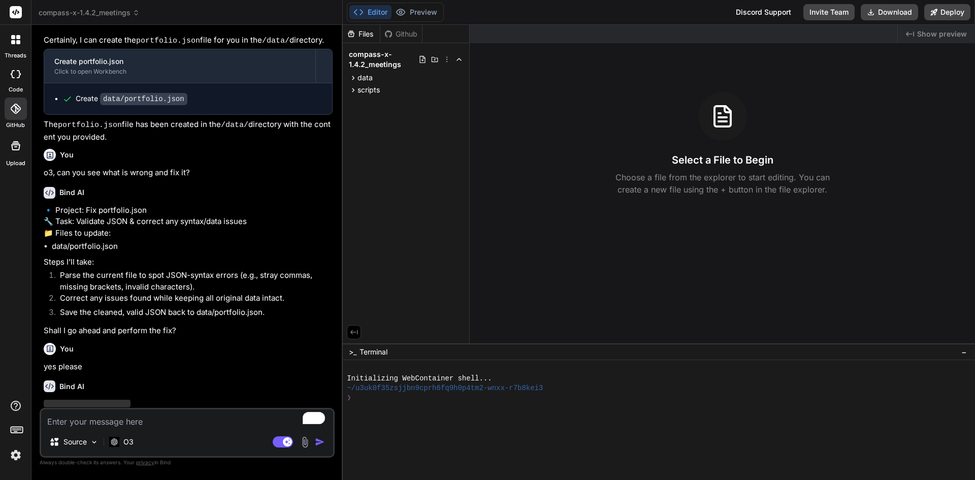
scroll to position [5953, 0]
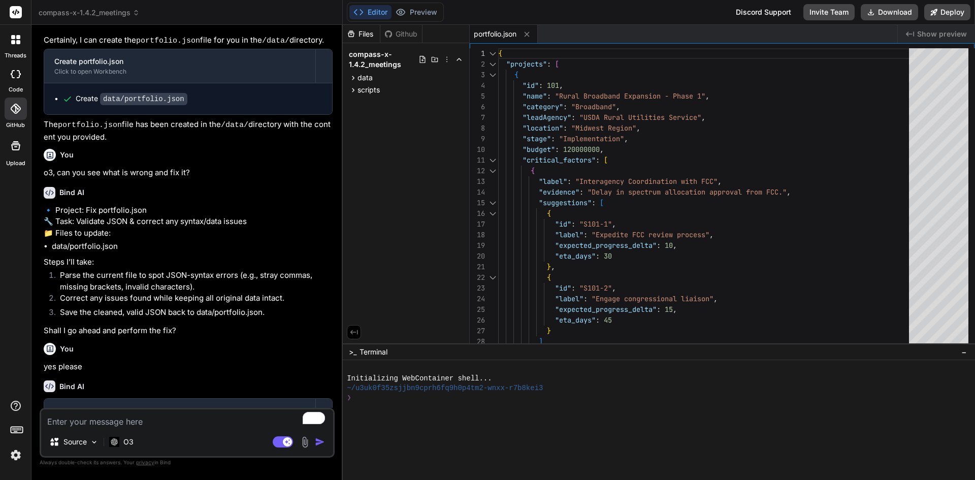
type textarea "x"
